Goal: Information Seeking & Learning: Check status

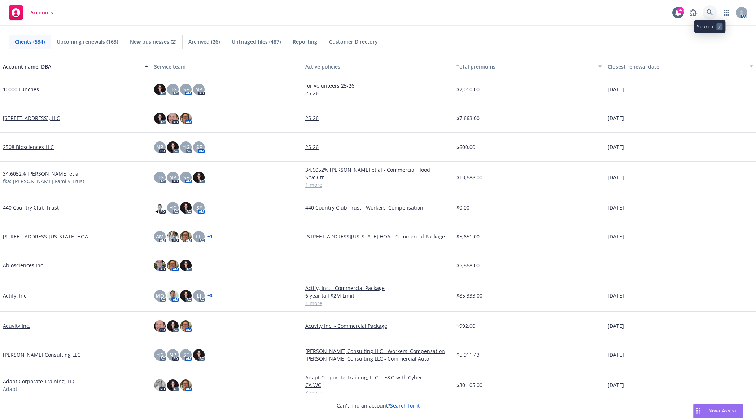
click at [706, 12] on icon at bounding box center [709, 12] width 6 height 6
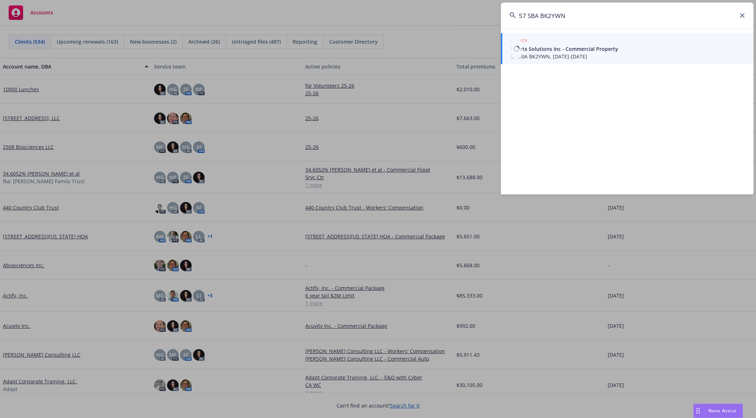
type input "57 SBA BK2YWN"
click at [596, 48] on span "Sports Solutions Inc - Commercial Property" at bounding box center [628, 49] width 234 height 8
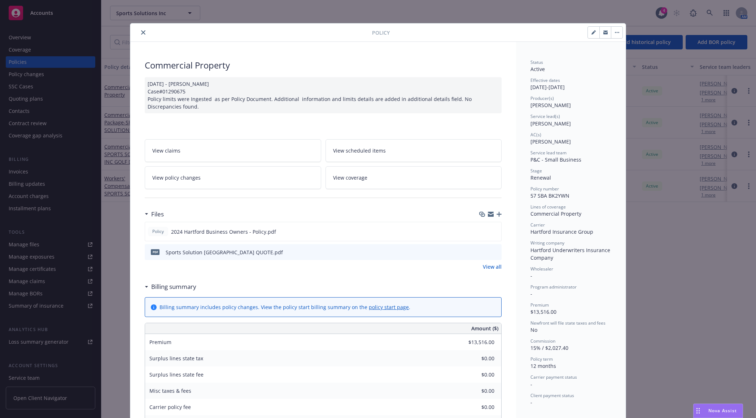
click at [144, 31] on button "close" at bounding box center [143, 32] width 9 height 9
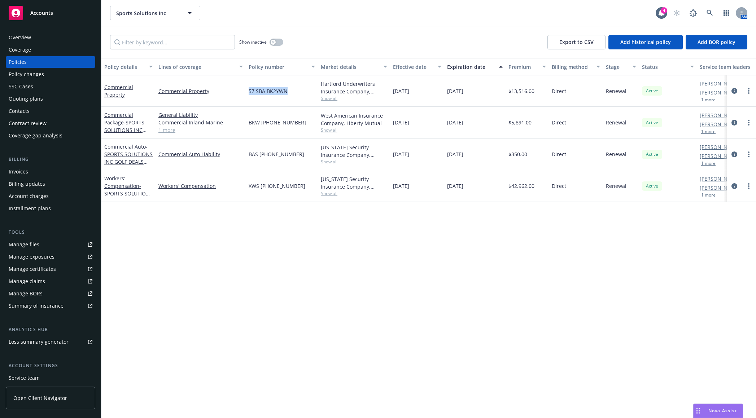
drag, startPoint x: 291, startPoint y: 93, endPoint x: 246, endPoint y: 93, distance: 44.7
click at [246, 93] on div "57 SBA BK2YWN" at bounding box center [282, 90] width 72 height 31
copy span "57 SBA BK2YWN"
click at [57, 38] on div "Overview" at bounding box center [51, 38] width 84 height 12
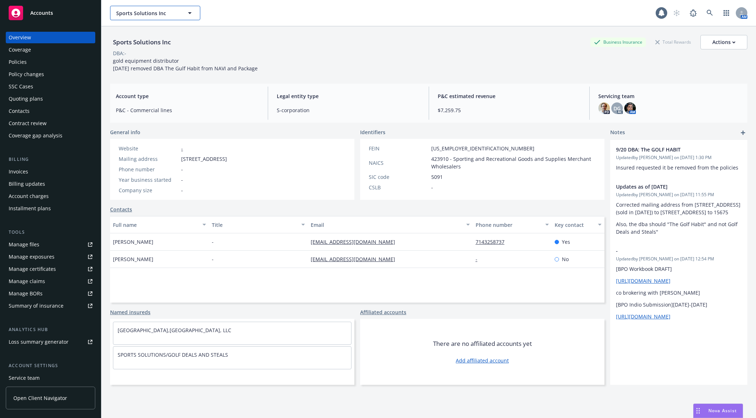
click at [186, 17] on icon "button" at bounding box center [189, 13] width 9 height 9
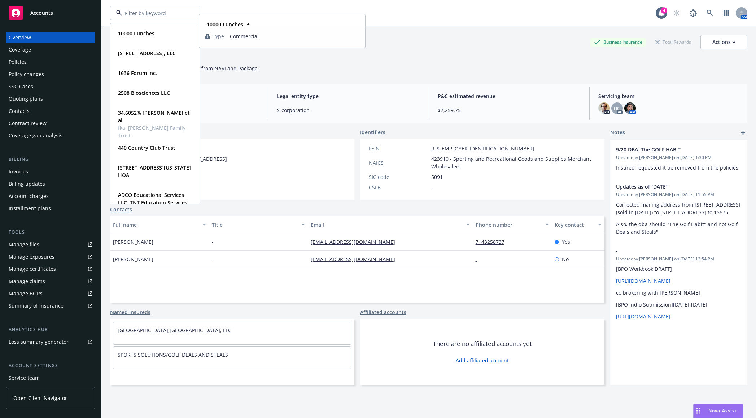
click at [36, 14] on span "Accounts" at bounding box center [41, 13] width 23 height 6
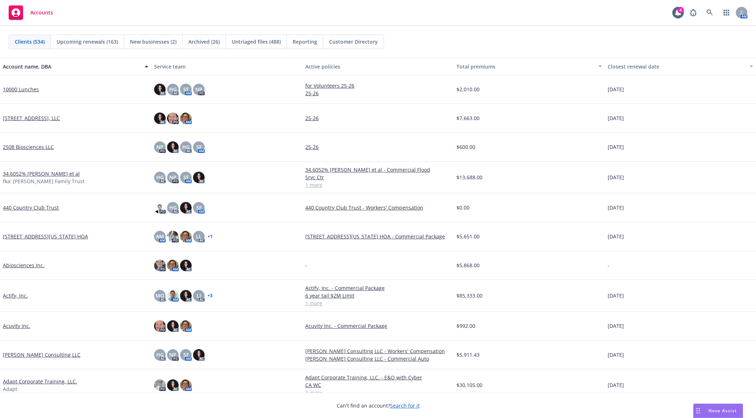
click at [33, 89] on link "10000 Lunches" at bounding box center [21, 89] width 36 height 8
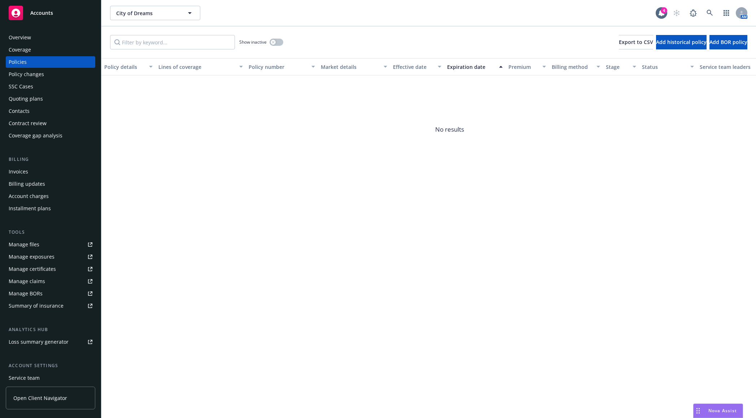
click at [45, 263] on div "Manage files Manage exposures Manage certificates Manage claims Manage BORs Sum…" at bounding box center [50, 275] width 89 height 73
click at [46, 254] on div "Manage exposures" at bounding box center [32, 257] width 46 height 12
click at [63, 60] on div "Policies" at bounding box center [51, 62] width 84 height 12
click at [59, 63] on div "Policies" at bounding box center [51, 62] width 84 height 12
click at [272, 42] on icon "button" at bounding box center [273, 42] width 3 height 3
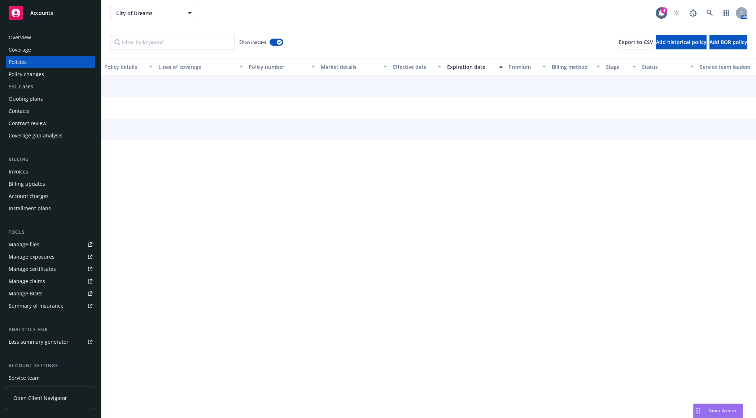
click at [463, 71] on button "Expiration date" at bounding box center [474, 66] width 61 height 17
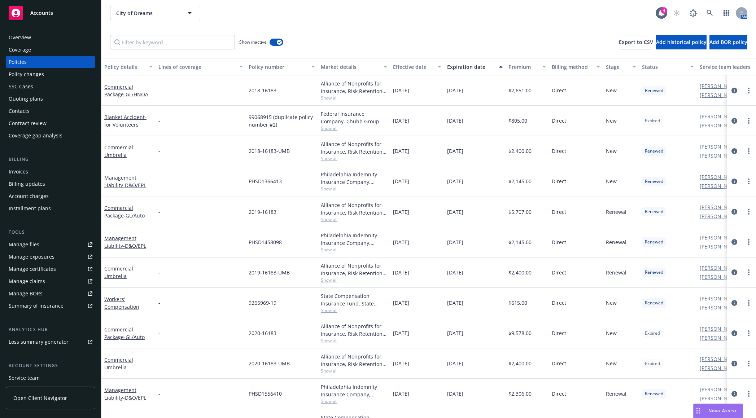
click at [469, 68] on div "Expiration date" at bounding box center [471, 67] width 48 height 8
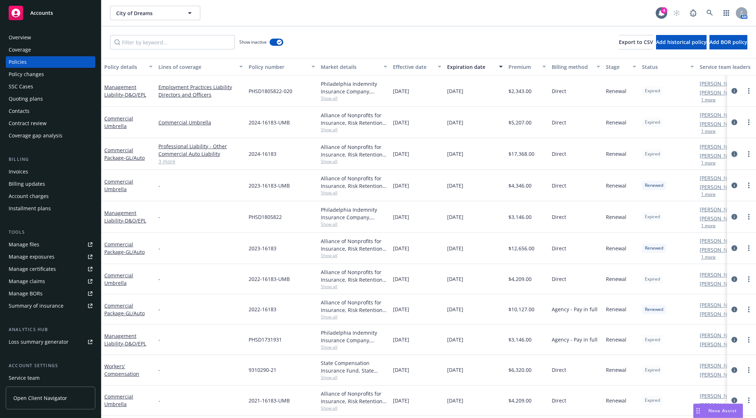
click at [731, 153] on icon "circleInformation" at bounding box center [734, 154] width 6 height 6
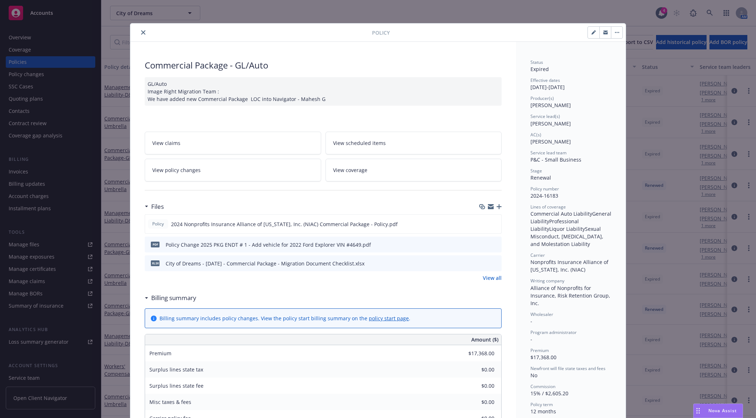
click at [491, 244] on icon "preview file" at bounding box center [494, 244] width 6 height 5
click at [495, 223] on button "preview file" at bounding box center [494, 223] width 8 height 6
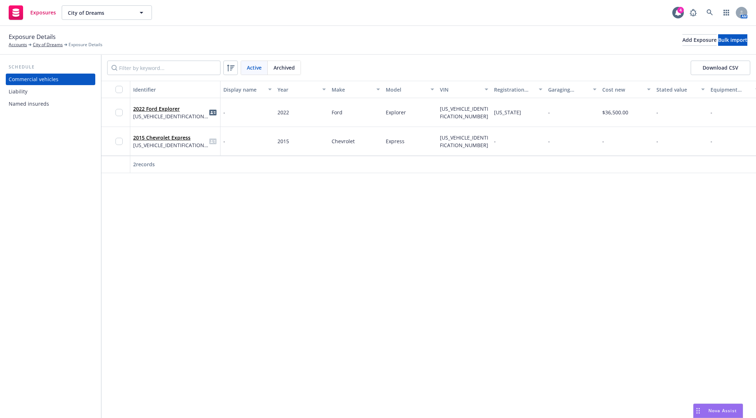
click at [60, 102] on div "Named insureds" at bounding box center [51, 104] width 84 height 12
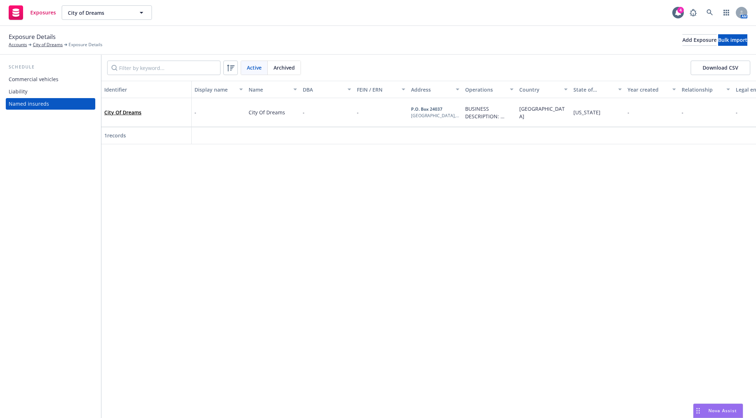
click at [57, 92] on div "Liability" at bounding box center [51, 92] width 84 height 12
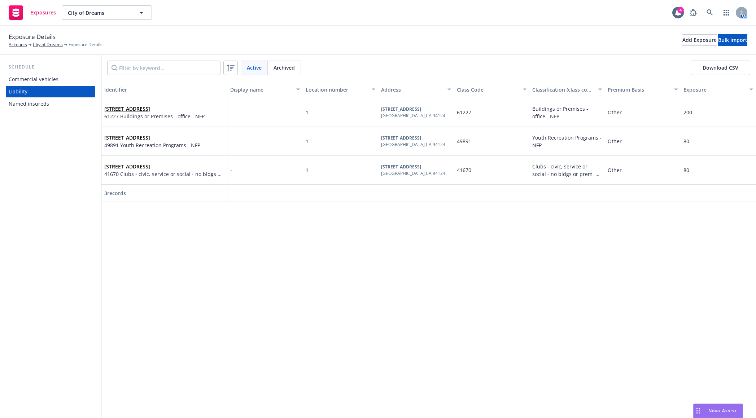
click at [61, 80] on div "Commercial vehicles" at bounding box center [51, 80] width 84 height 12
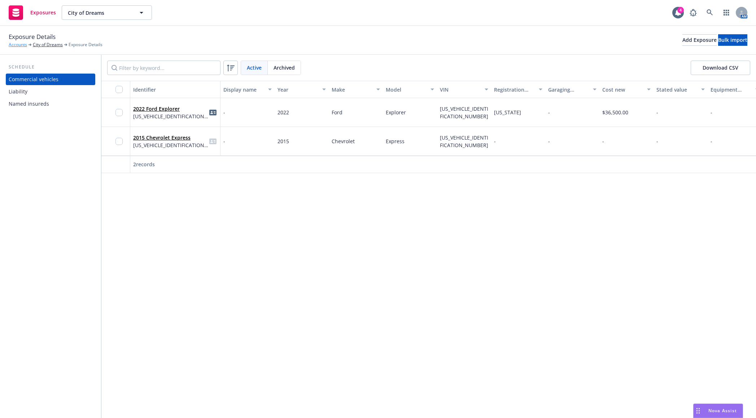
click at [22, 47] on link "Accounts" at bounding box center [18, 44] width 18 height 6
